Goal: Task Accomplishment & Management: Complete application form

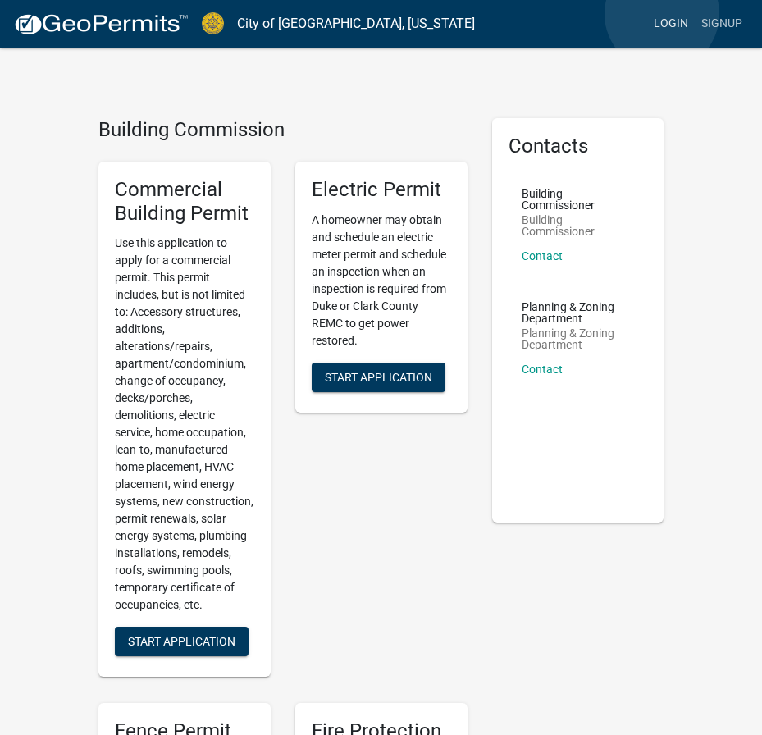
click at [662, 14] on link "Login" at bounding box center [671, 23] width 48 height 31
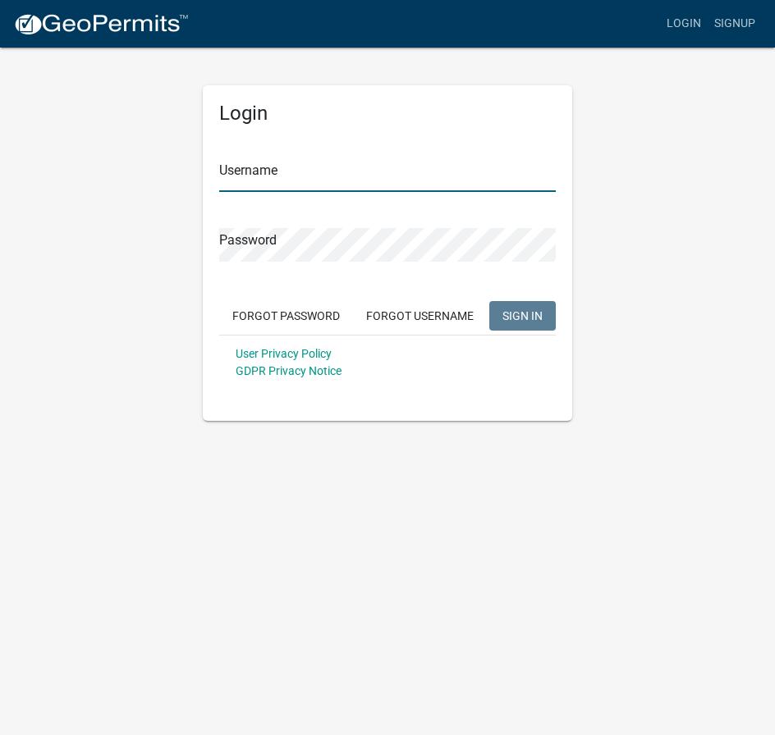
type input "Maeser Plumbing"
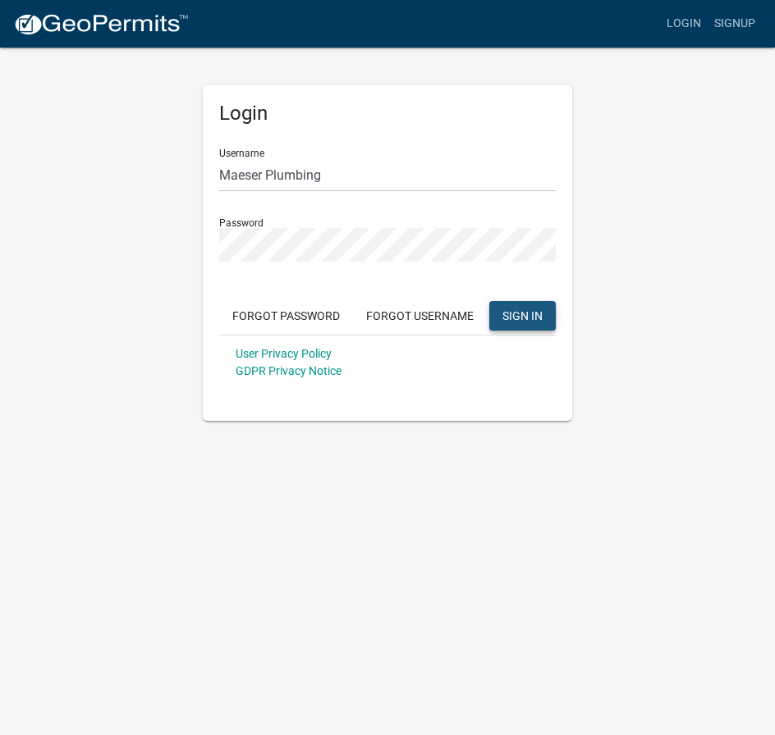
click at [531, 324] on button "SIGN IN" at bounding box center [522, 316] width 66 height 30
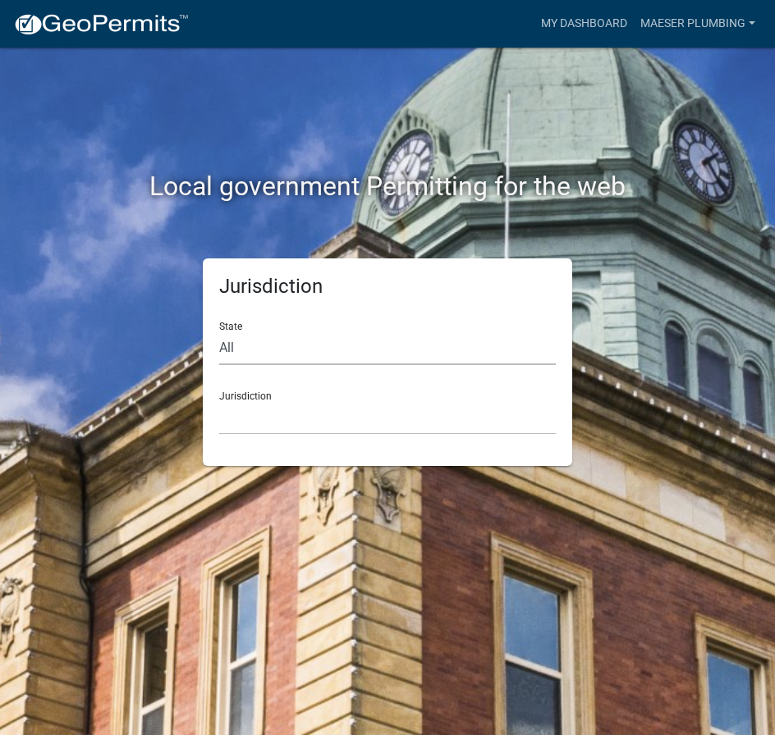
click at [262, 341] on select "All [US_STATE] [US_STATE] [US_STATE] [US_STATE] [US_STATE] [US_STATE] [US_STATE…" at bounding box center [387, 348] width 336 height 34
select select "[US_STATE]"
click at [219, 331] on select "All [US_STATE] [US_STATE] [US_STATE] [US_STATE] [US_STATE] [US_STATE] [US_STATE…" at bounding box center [387, 348] width 336 height 34
click at [264, 430] on select "City of [GEOGRAPHIC_DATA], [US_STATE] City of [GEOGRAPHIC_DATA], [US_STATE] Cit…" at bounding box center [387, 418] width 336 height 34
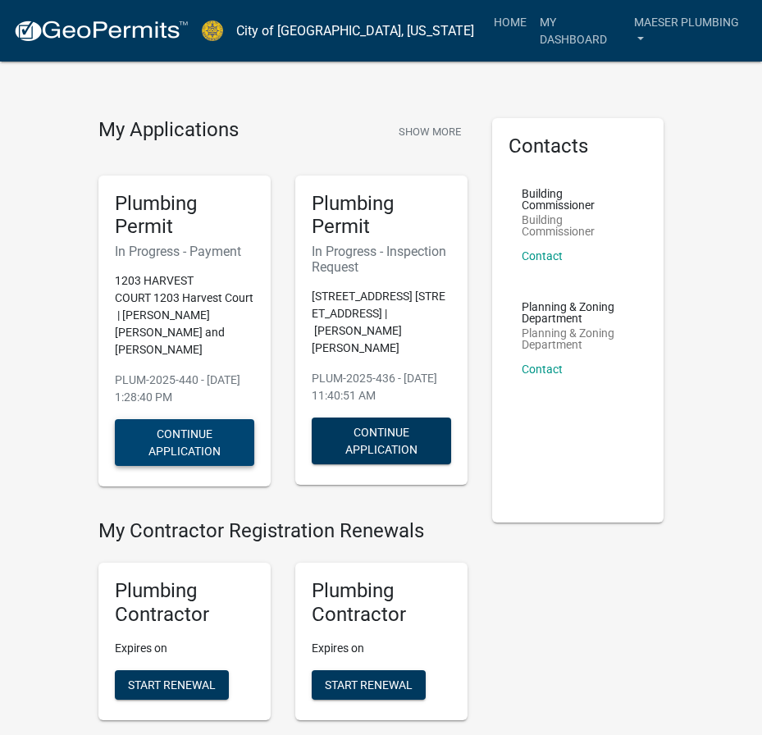
click at [176, 419] on button "Continue Application" at bounding box center [184, 442] width 139 height 47
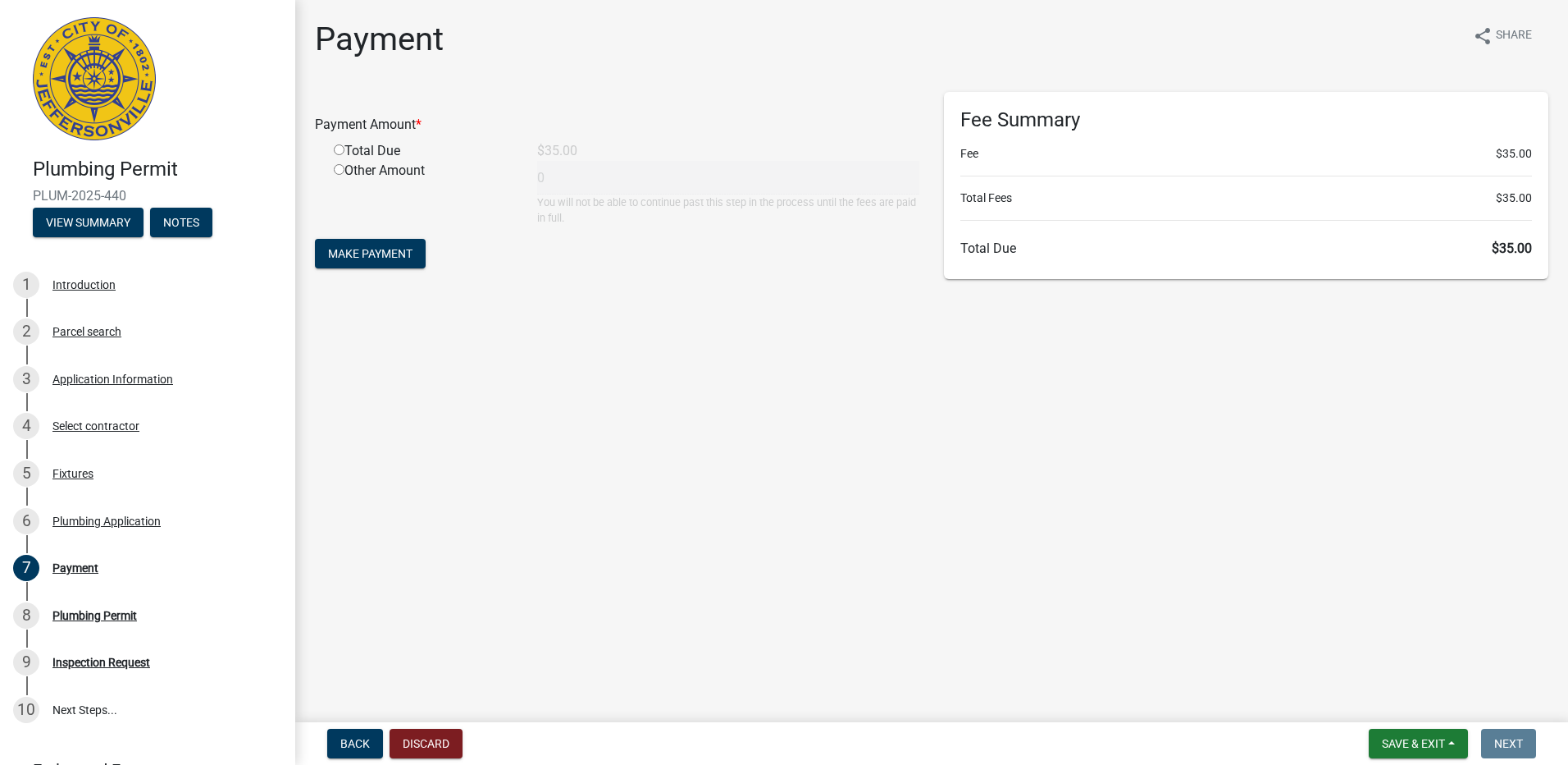
click at [335, 149] on input "radio" at bounding box center [339, 149] width 11 height 11
radio input "true"
type input "35"
click at [357, 252] on span "Make Payment" at bounding box center [370, 253] width 85 height 13
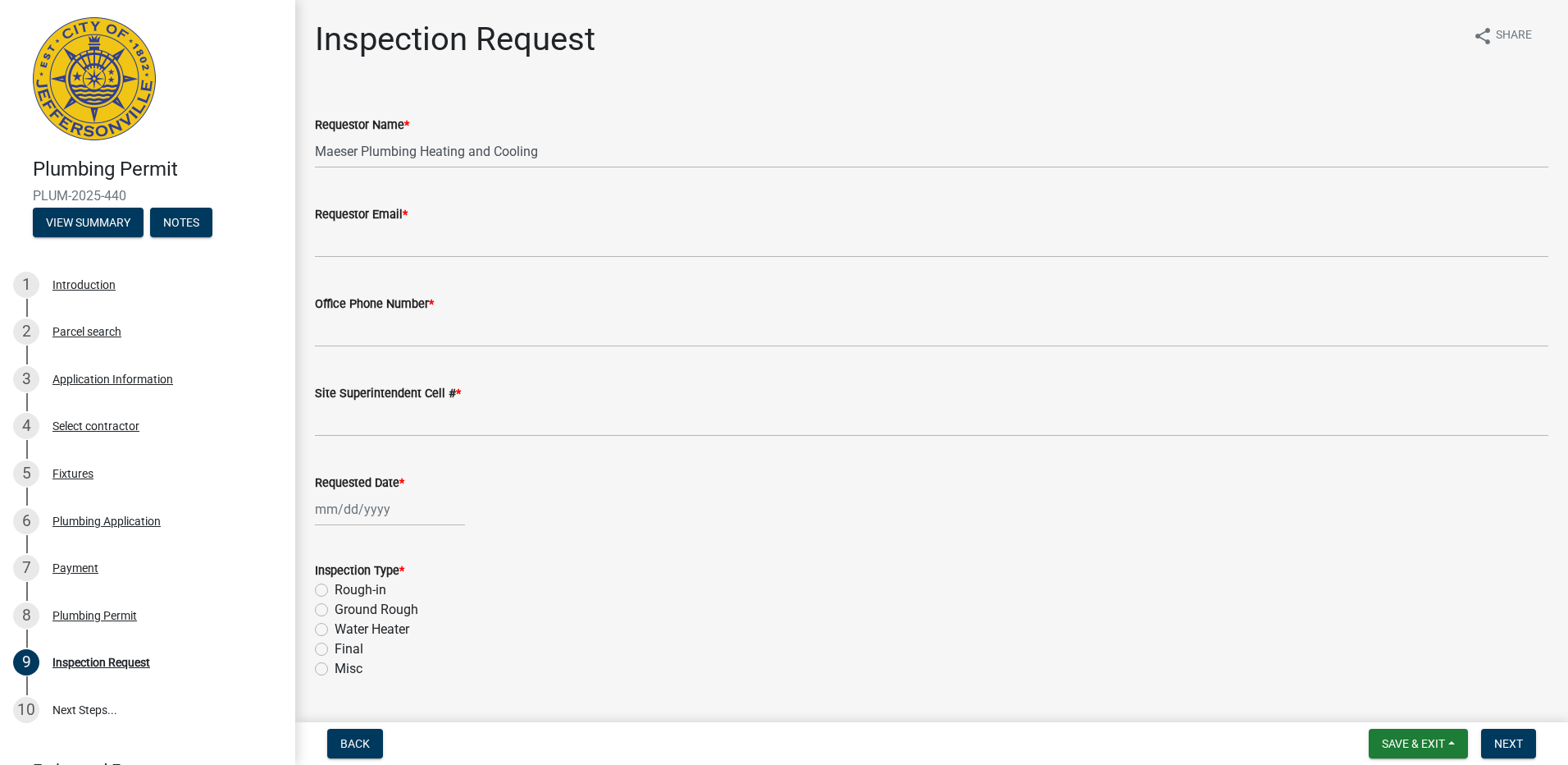
click at [1132, 651] on div "Final" at bounding box center [931, 649] width 1233 height 20
click at [1414, 742] on span "Save & Exit" at bounding box center [1413, 743] width 63 height 13
click at [1195, 615] on div "Ground Rough" at bounding box center [931, 610] width 1233 height 20
click at [72, 615] on div "Plumbing Permit" at bounding box center [95, 615] width 85 height 11
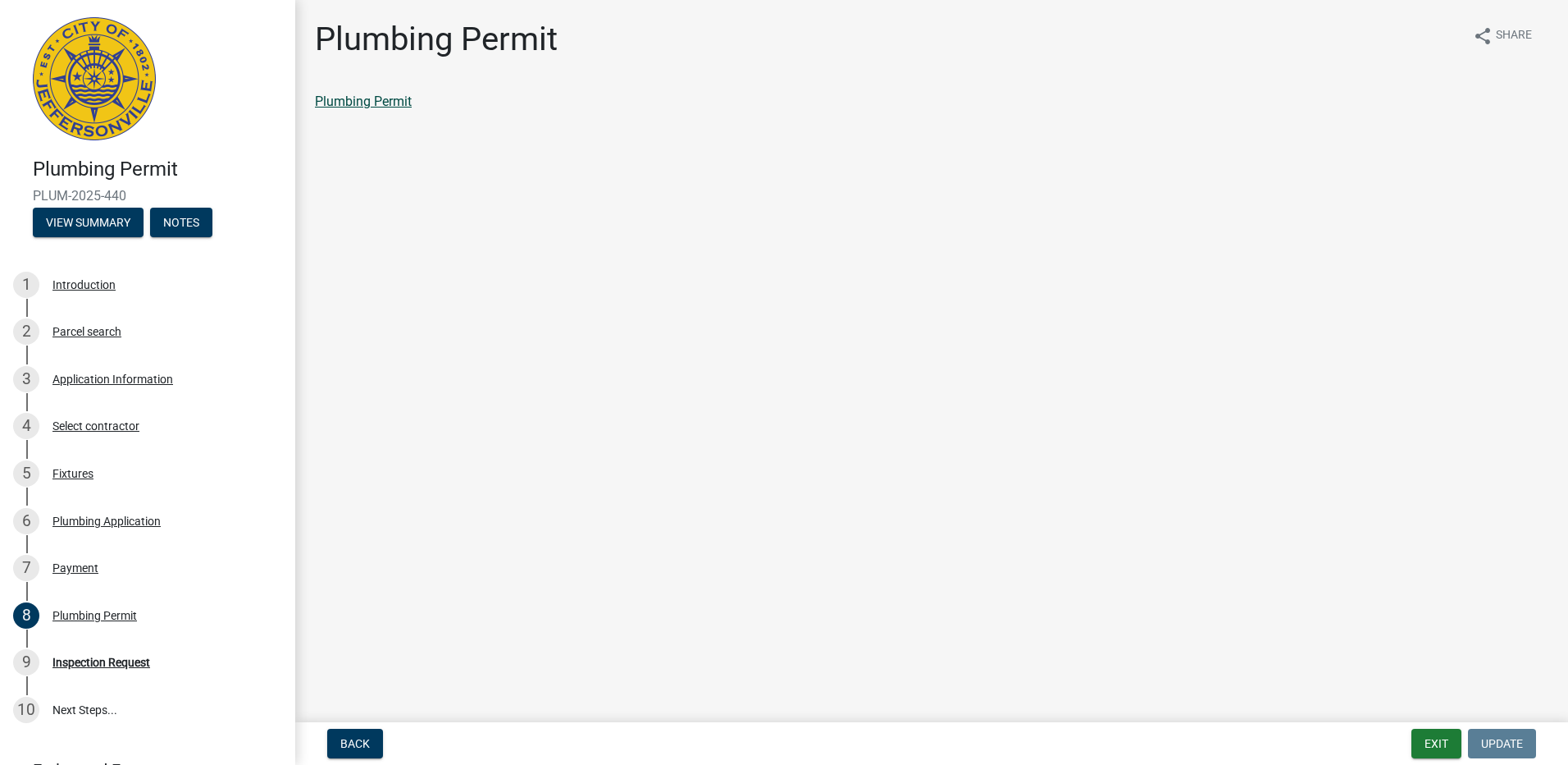
click at [357, 101] on link "Plumbing Permit" at bounding box center [363, 102] width 97 height 16
click at [1438, 756] on button "Exit" at bounding box center [1436, 744] width 50 height 30
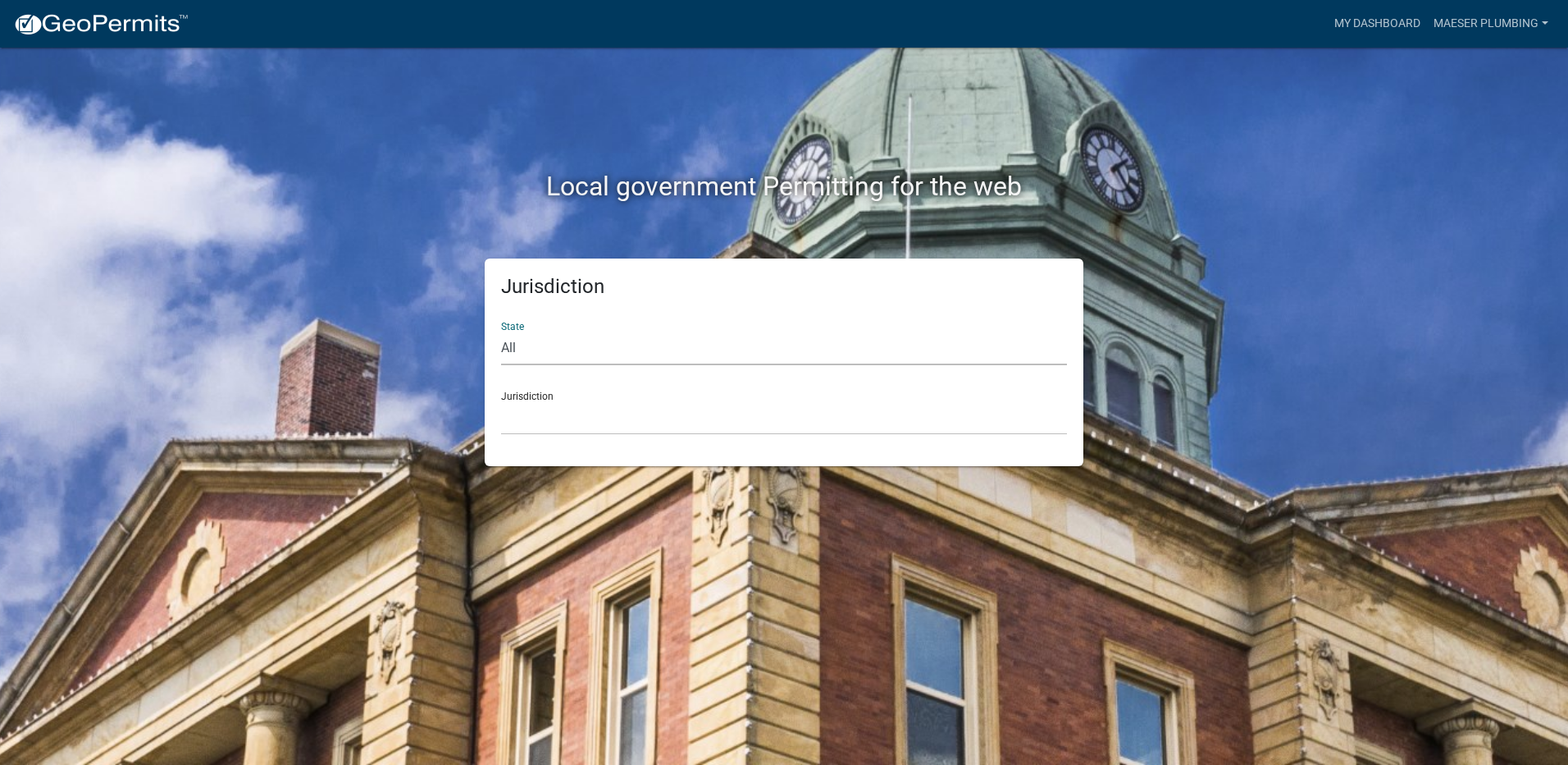
click at [557, 348] on select "All [US_STATE] [US_STATE] [US_STATE] [US_STATE] [US_STATE] [US_STATE] [US_STATE…" at bounding box center [784, 348] width 566 height 34
select select "[US_STATE]"
click at [501, 331] on select "All [US_STATE] [US_STATE] [US_STATE] [US_STATE] [US_STATE] [US_STATE] [US_STATE…" at bounding box center [784, 348] width 566 height 34
click at [540, 425] on select "City of [GEOGRAPHIC_DATA], [US_STATE] City of [GEOGRAPHIC_DATA], [US_STATE] Cit…" at bounding box center [784, 418] width 566 height 34
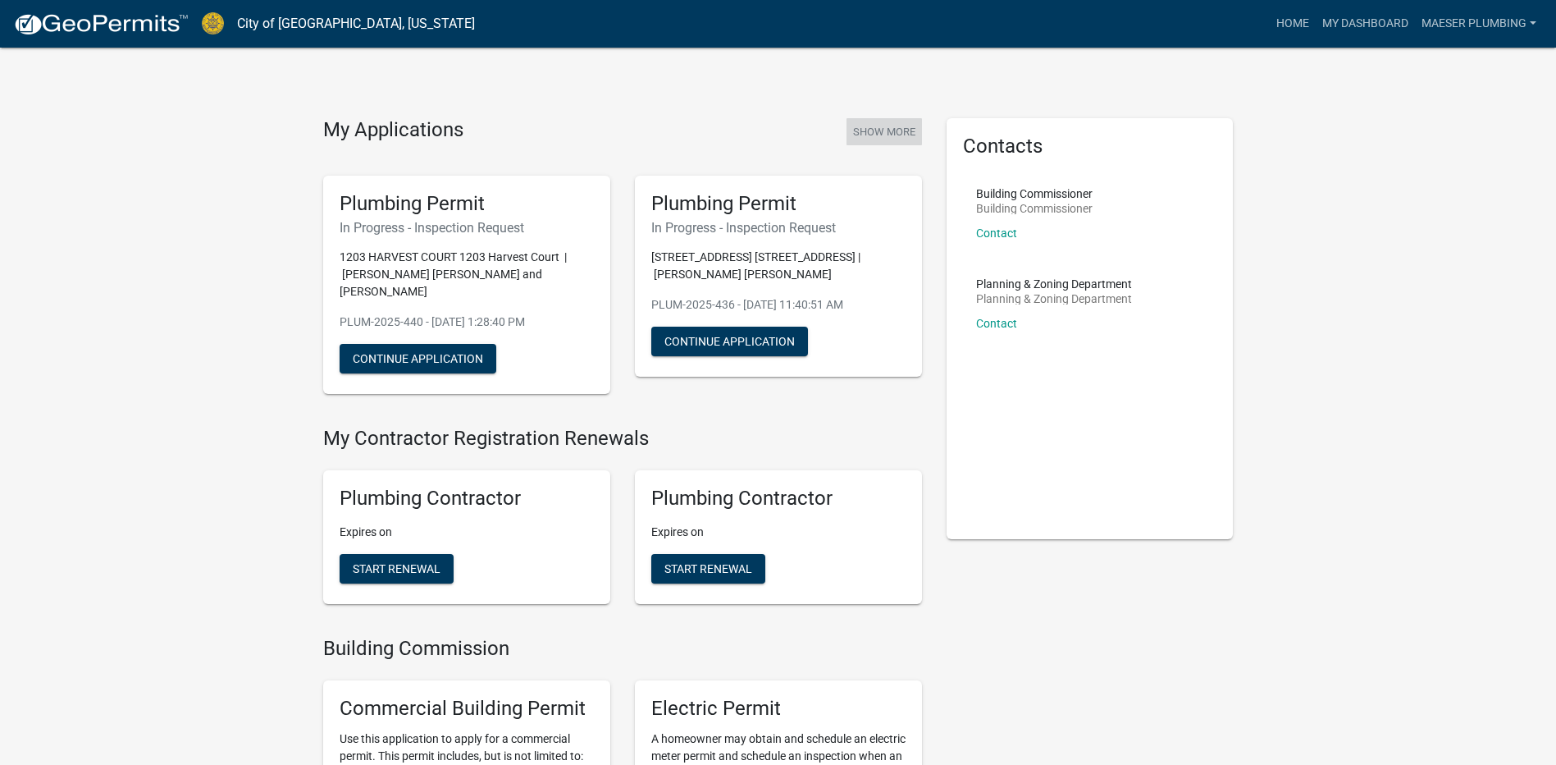
click at [903, 135] on button "Show More" at bounding box center [884, 131] width 75 height 27
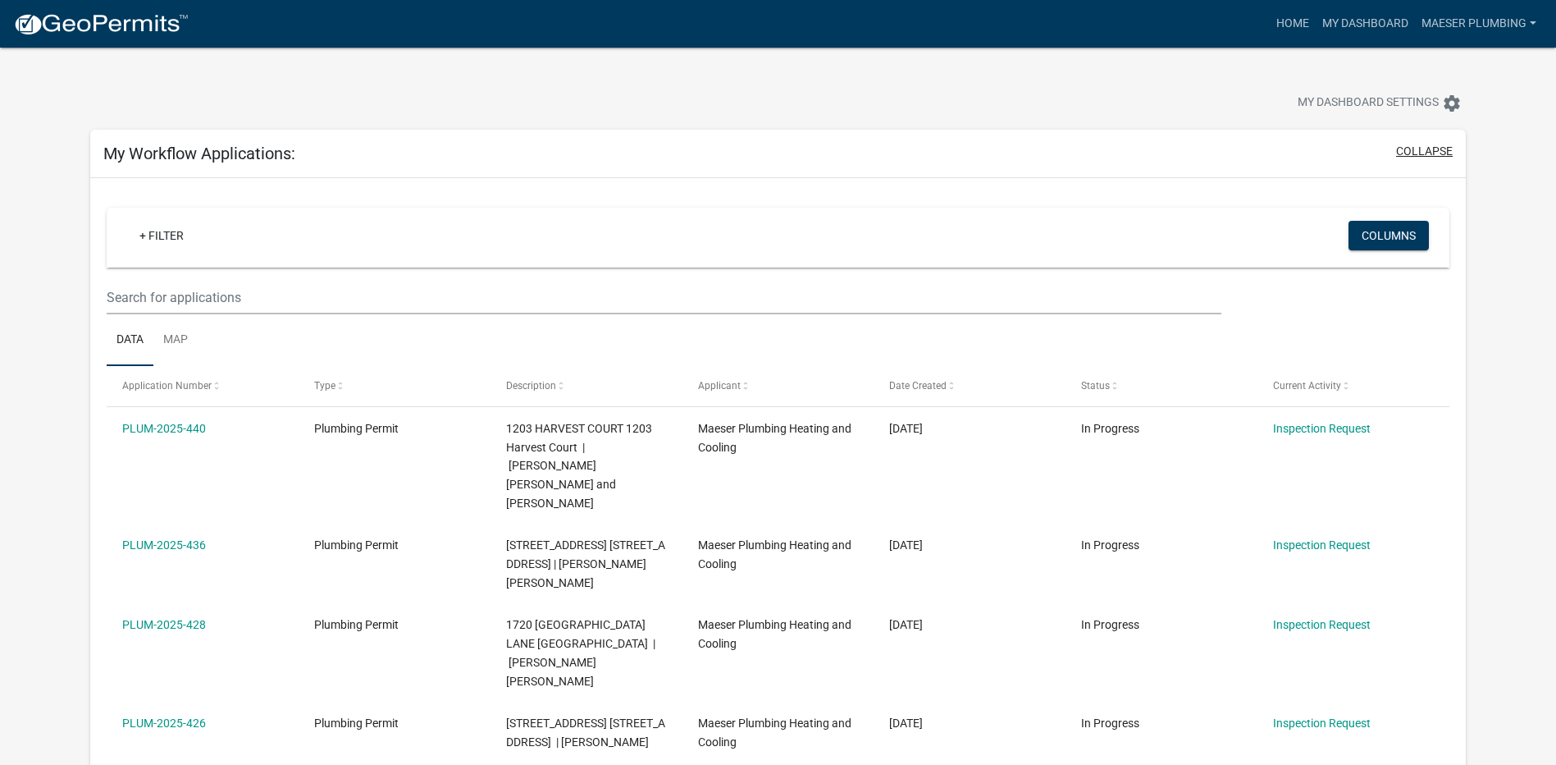
click at [1398, 154] on button "collapse" at bounding box center [1424, 151] width 57 height 17
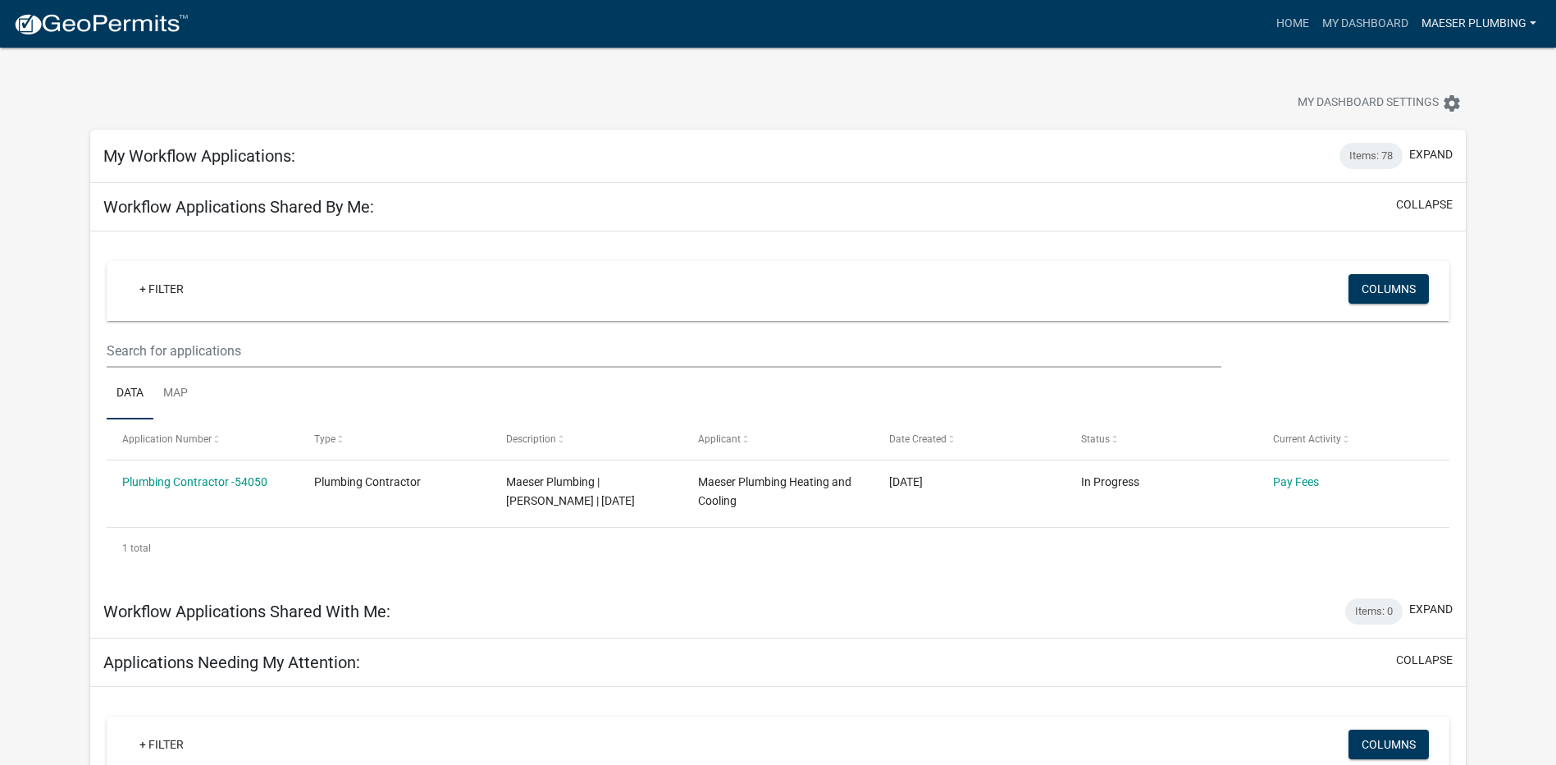
click at [1492, 18] on link "Maeser Plumbing" at bounding box center [1479, 23] width 128 height 31
click at [1438, 159] on link "Logout" at bounding box center [1473, 159] width 140 height 39
